Goal: Find specific page/section: Find specific page/section

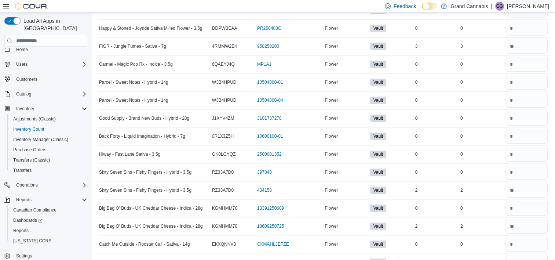
scroll to position [2295, 0]
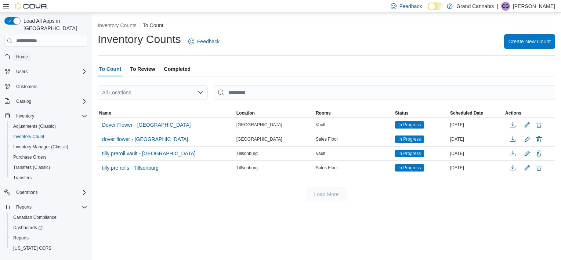
click at [24, 54] on span "Home" at bounding box center [22, 57] width 12 height 6
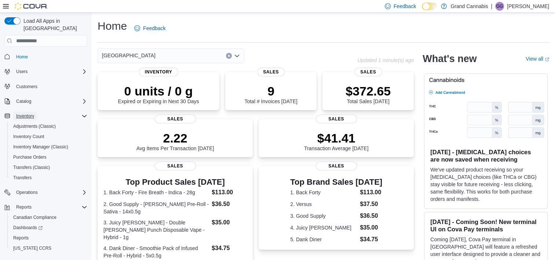
click at [24, 113] on span "Inventory" at bounding box center [25, 116] width 18 height 6
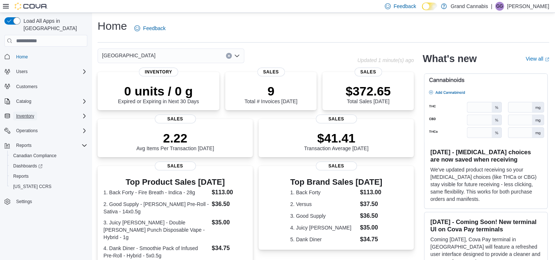
click at [30, 113] on span "Inventory" at bounding box center [25, 116] width 18 height 6
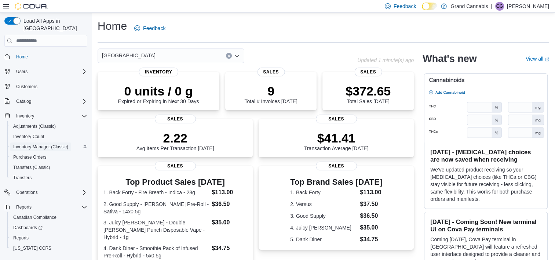
click at [26, 144] on span "Inventory Manager (Classic)" at bounding box center [40, 147] width 55 height 6
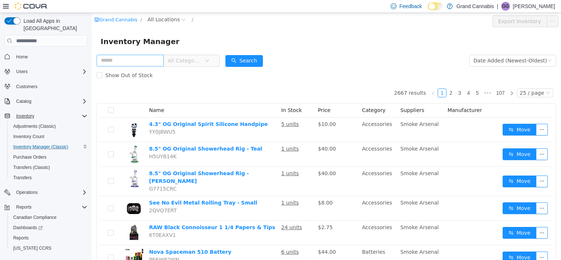
click at [139, 62] on input "text" at bounding box center [129, 61] width 67 height 12
type input "*******"
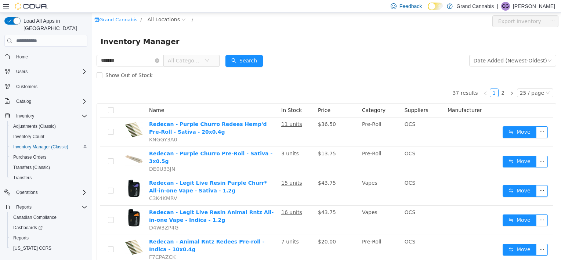
click at [200, 59] on span "All Categories" at bounding box center [184, 60] width 33 height 7
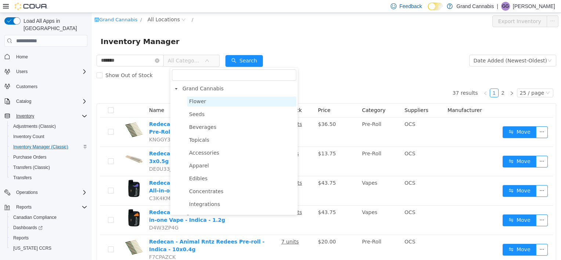
click at [209, 102] on span "Flower" at bounding box center [241, 101] width 109 height 10
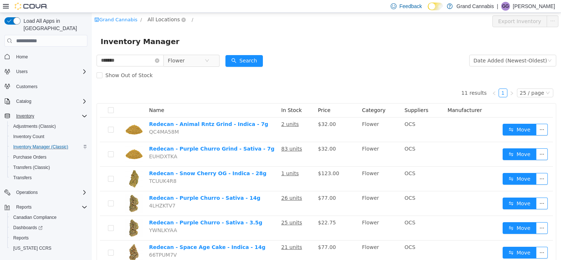
drag, startPoint x: 170, startPoint y: 19, endPoint x: 171, endPoint y: 23, distance: 3.7
click at [171, 20] on span "All Locations" at bounding box center [163, 19] width 32 height 8
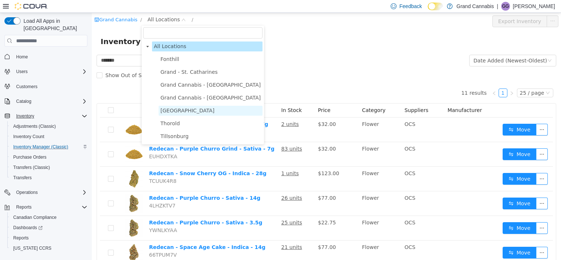
click at [172, 113] on span "[GEOGRAPHIC_DATA]" at bounding box center [187, 111] width 54 height 6
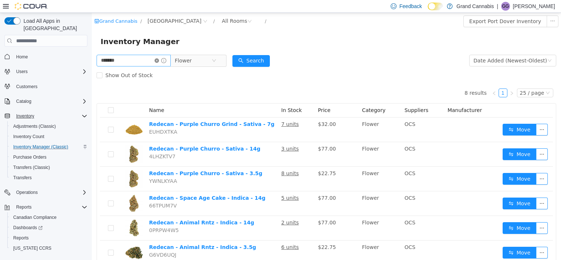
click at [159, 62] on icon "icon: close-circle" at bounding box center [156, 60] width 4 height 4
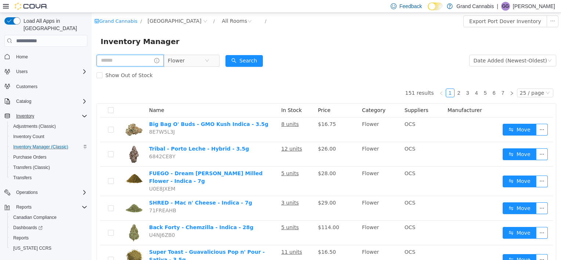
click at [127, 61] on input "text" at bounding box center [129, 61] width 67 height 12
type input "*********"
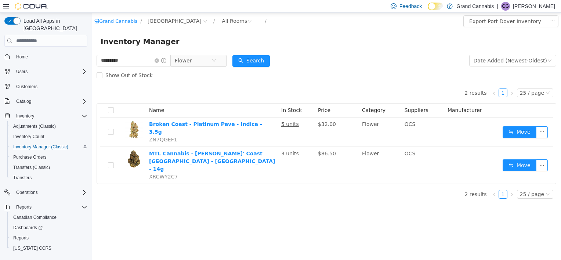
click at [226, 61] on span "Flower" at bounding box center [199, 61] width 56 height 12
click at [221, 60] on span "Flower" at bounding box center [195, 61] width 50 height 12
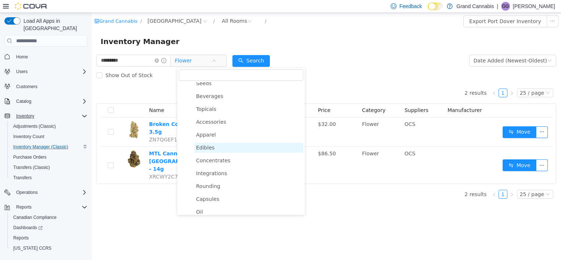
scroll to position [73, 0]
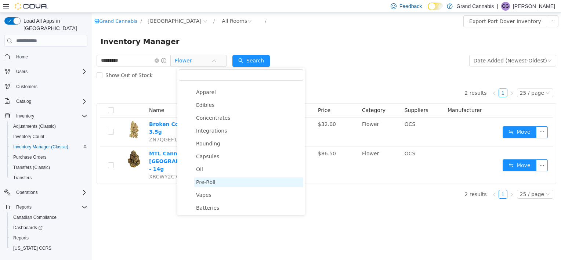
click at [211, 184] on span "Pre-Roll" at bounding box center [205, 182] width 19 height 6
